Goal: Information Seeking & Learning: Understand process/instructions

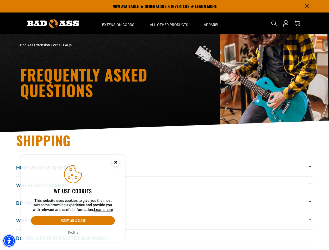
click at [9, 241] on img "Accessibility Menu" at bounding box center [8, 240] width 11 height 11
